Goal: Navigation & Orientation: Understand site structure

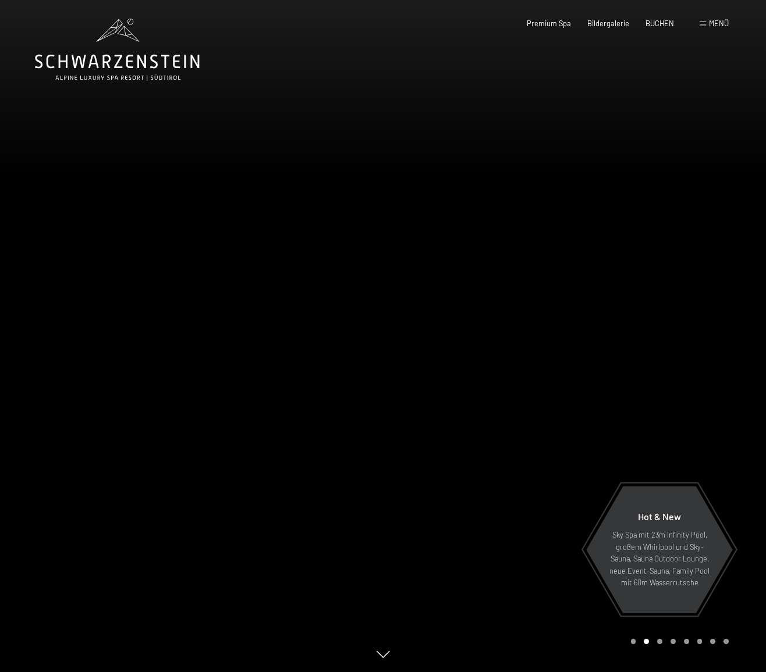
click at [93, 98] on div at bounding box center [191, 336] width 383 height 672
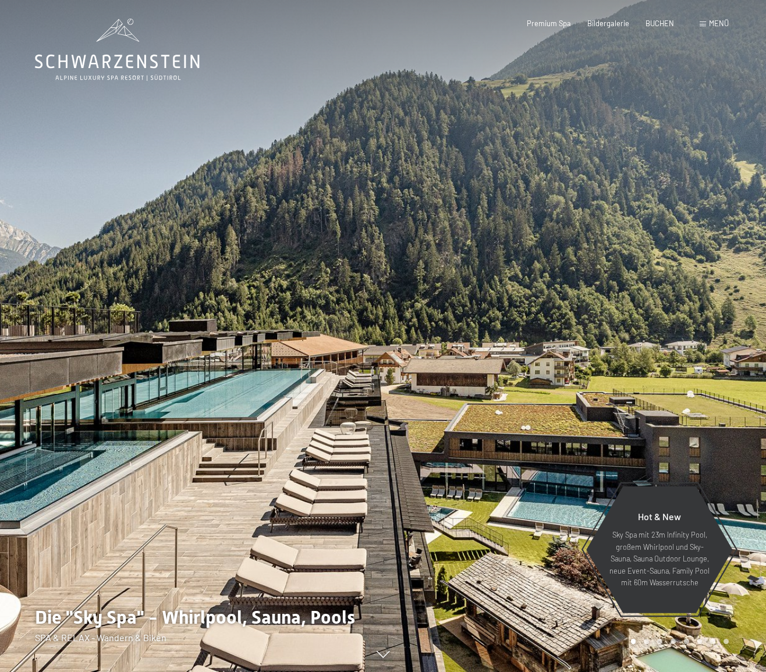
click at [419, 464] on div at bounding box center [574, 336] width 383 height 672
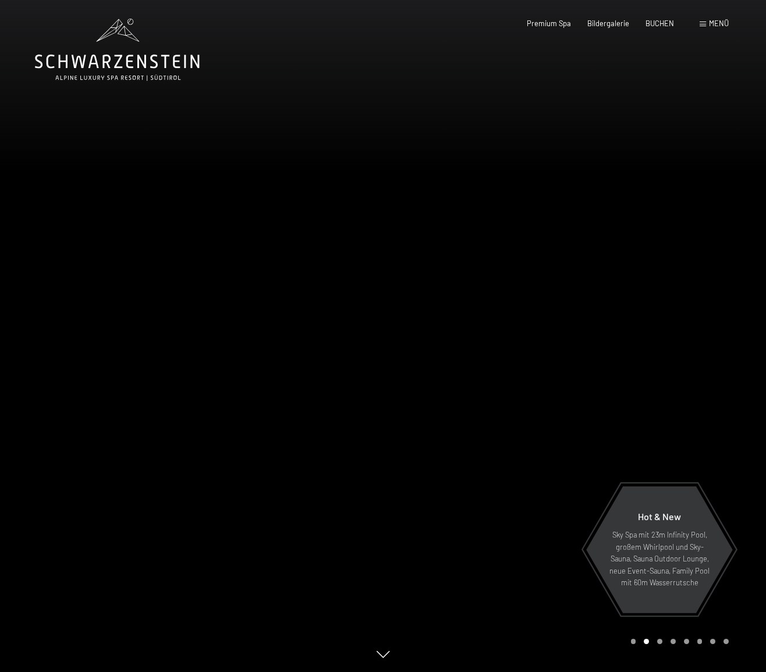
click at [420, 464] on div at bounding box center [574, 336] width 383 height 672
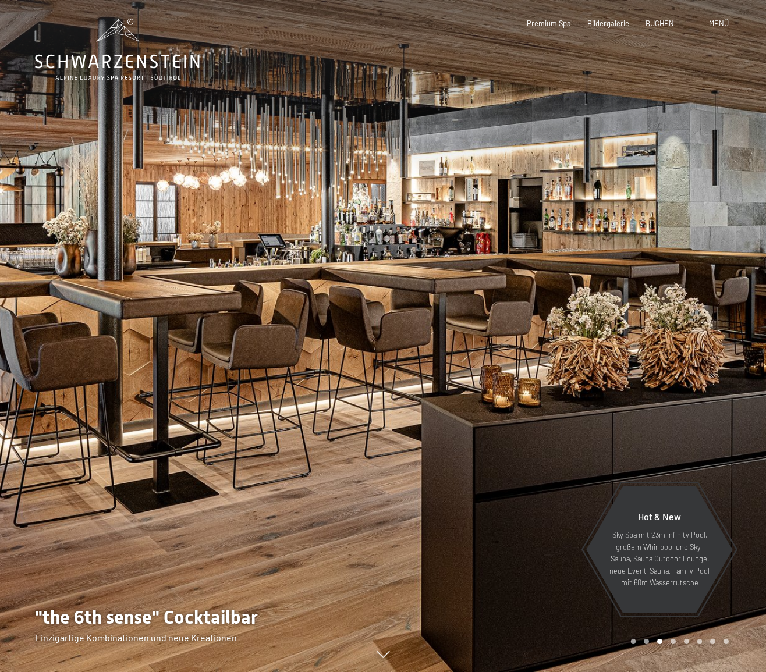
click at [427, 463] on div at bounding box center [574, 336] width 383 height 672
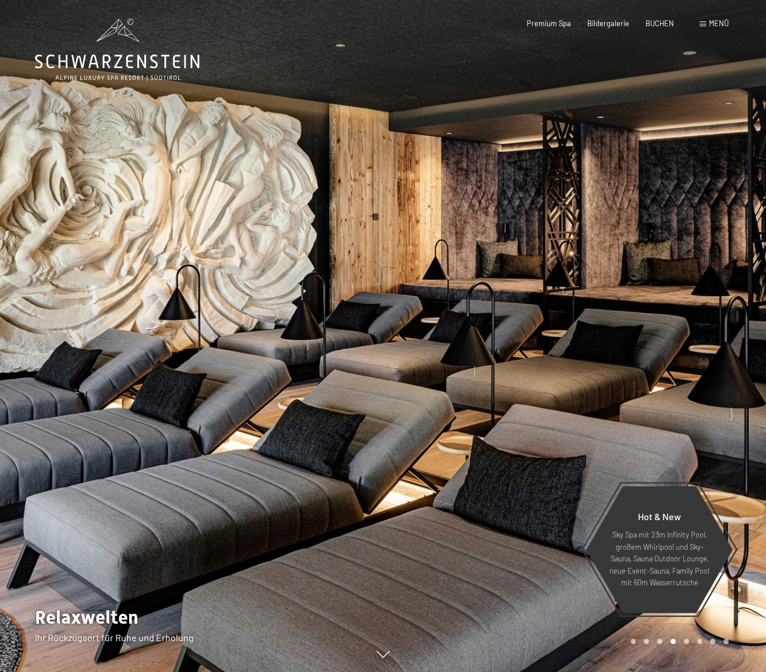
click at [433, 461] on div at bounding box center [574, 336] width 383 height 672
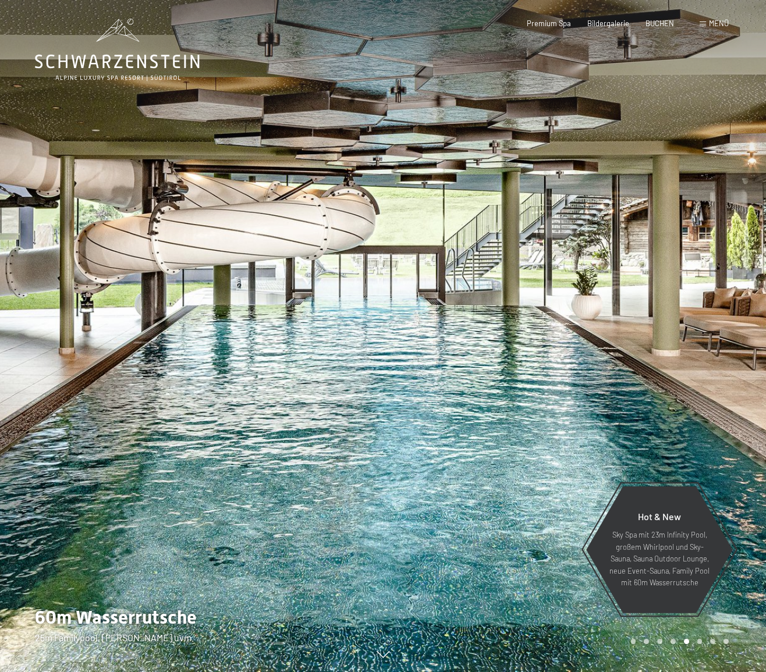
click at [433, 461] on div at bounding box center [574, 336] width 383 height 672
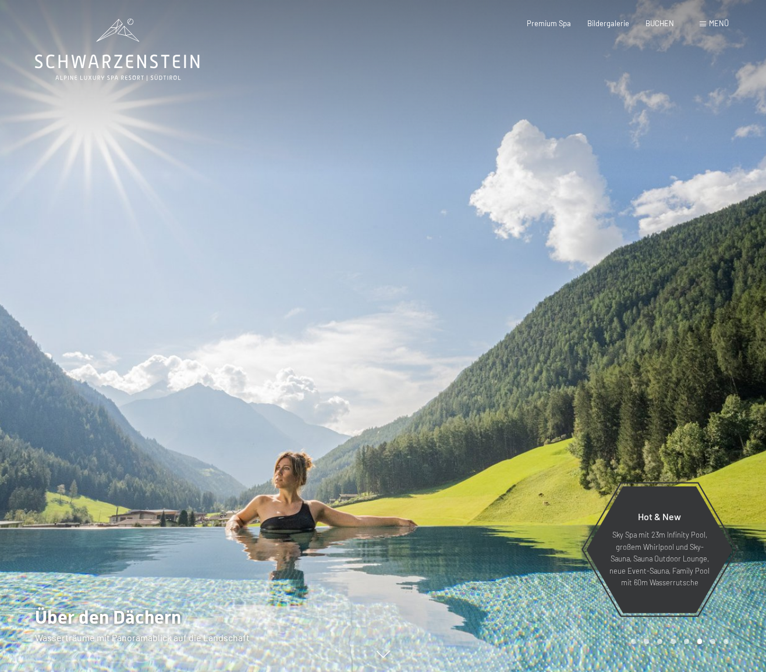
click at [433, 461] on div at bounding box center [574, 336] width 383 height 672
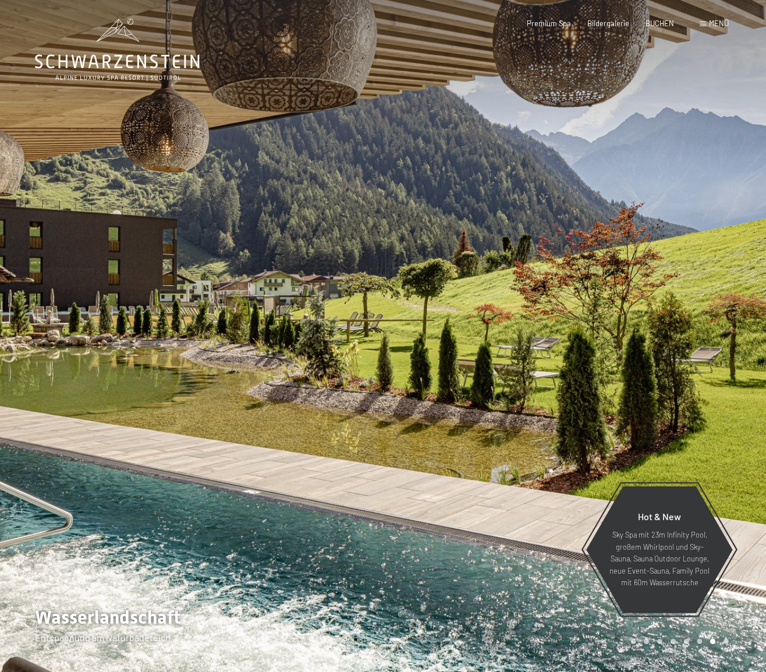
click at [433, 461] on div at bounding box center [574, 336] width 383 height 672
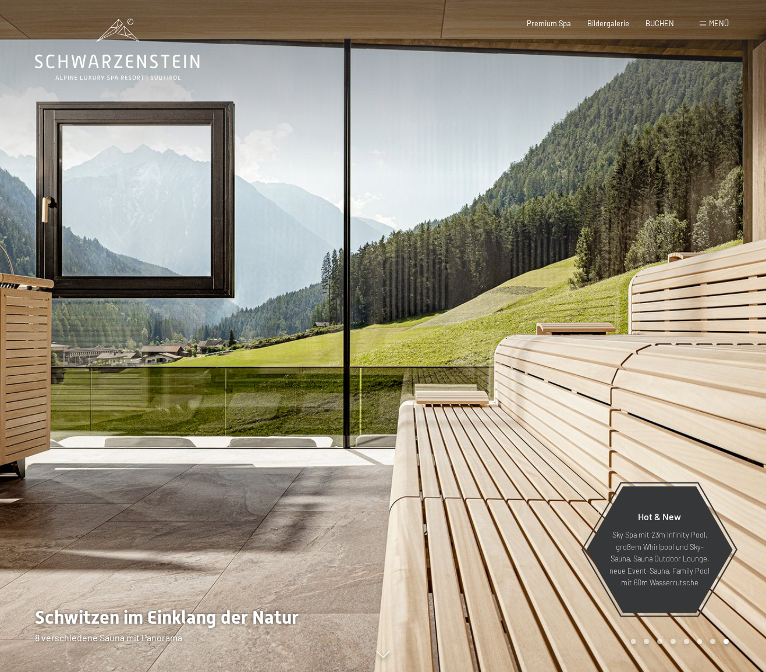
click at [486, 413] on div at bounding box center [574, 336] width 383 height 672
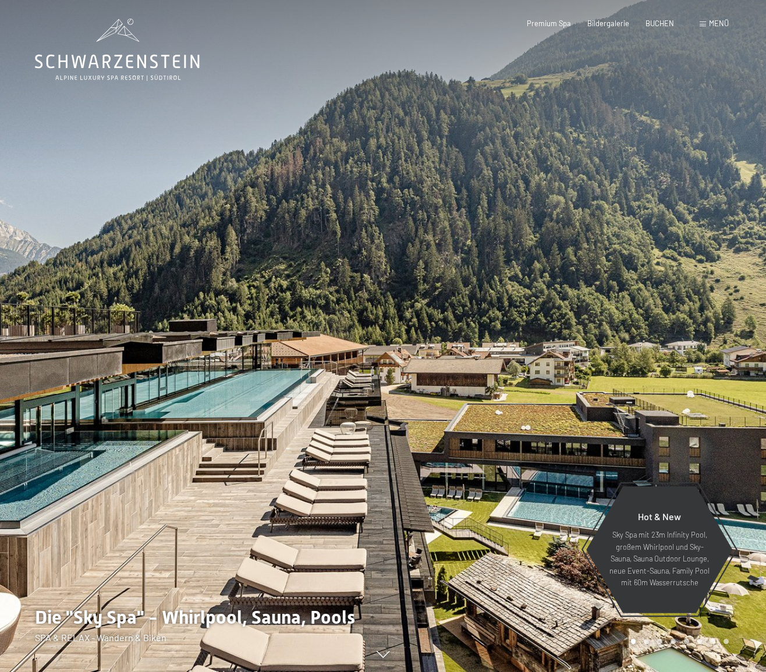
click at [486, 413] on div at bounding box center [574, 336] width 383 height 672
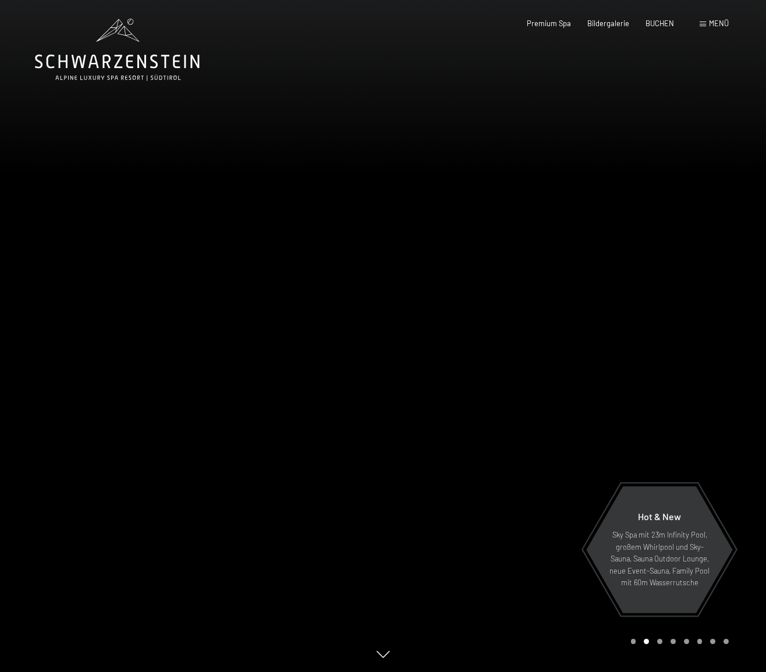
click at [486, 413] on div at bounding box center [574, 336] width 383 height 672
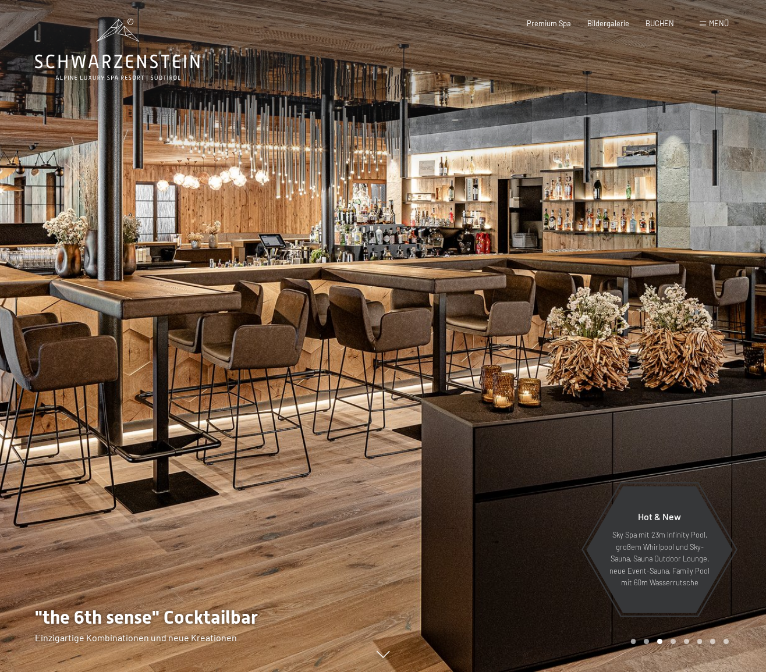
click at [715, 22] on span "Menü" at bounding box center [719, 23] width 20 height 9
